Goal: Find specific page/section: Find specific page/section

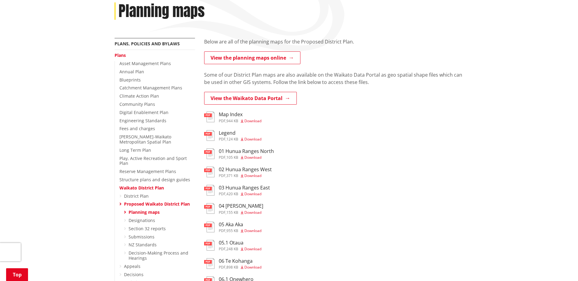
scroll to position [122, 0]
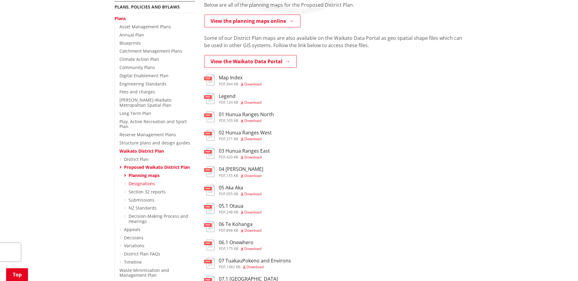
click at [144, 181] on link "Designations" at bounding box center [141, 184] width 26 height 6
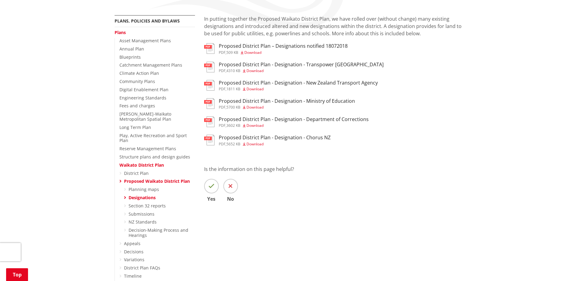
scroll to position [122, 0]
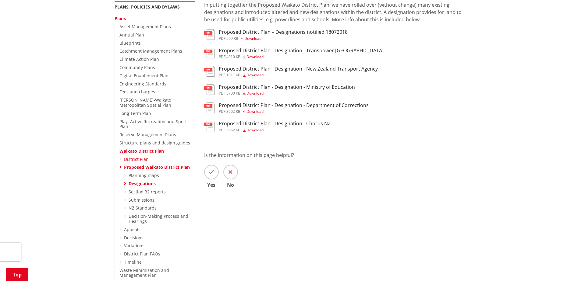
click at [134, 157] on link "District Plan" at bounding box center [136, 160] width 25 height 6
